Goal: Task Accomplishment & Management: Complete application form

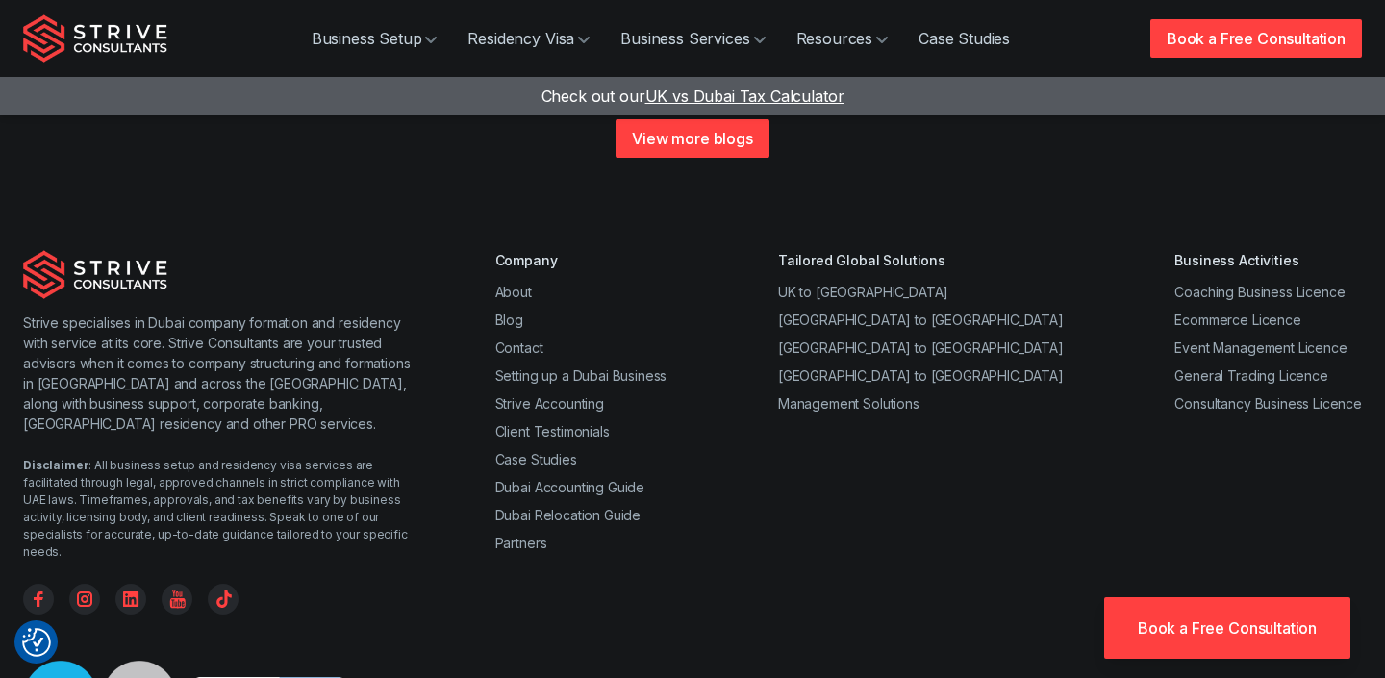
scroll to position [7511, 0]
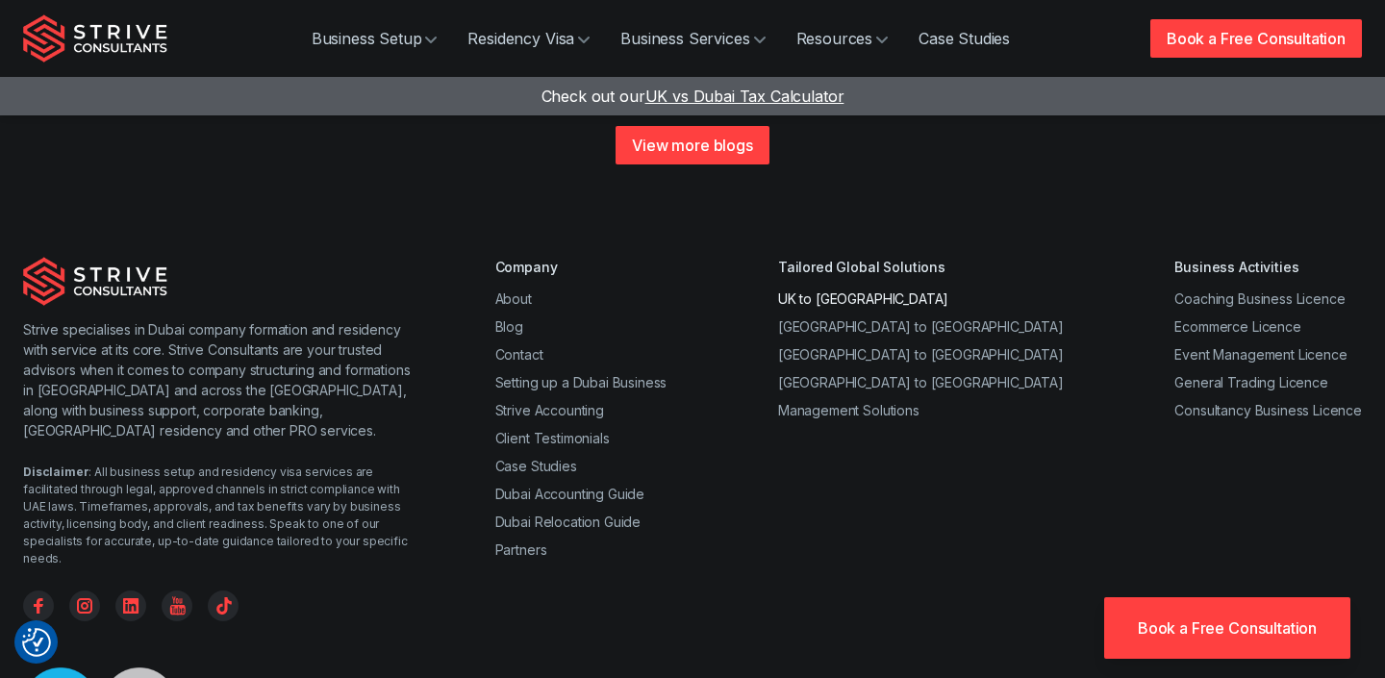
click at [906, 290] on link "UK to [GEOGRAPHIC_DATA]" at bounding box center [863, 298] width 170 height 16
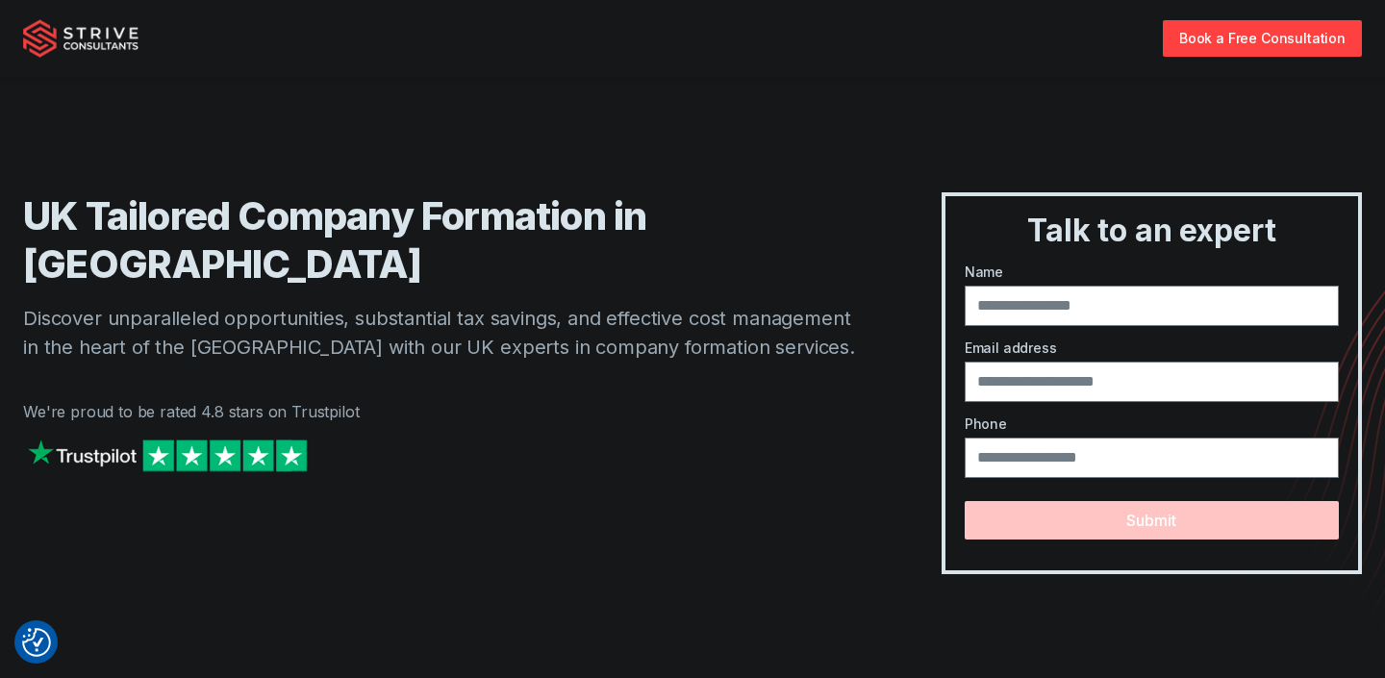
click at [967, 77] on div "UK Tailored Company Formation in Dubai Discover unparalleled opportunities, sub…" at bounding box center [692, 306] width 1339 height 536
